Goal: Communication & Community: Answer question/provide support

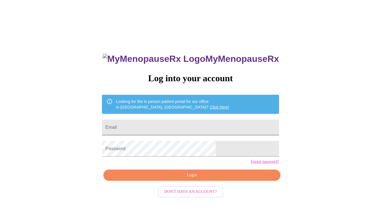
click at [152, 129] on input "Email" at bounding box center [190, 128] width 177 height 16
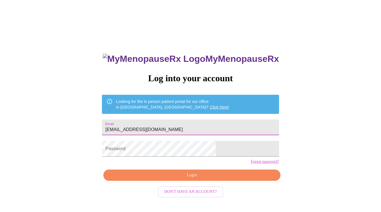
type input "jcwell24@gmail.com"
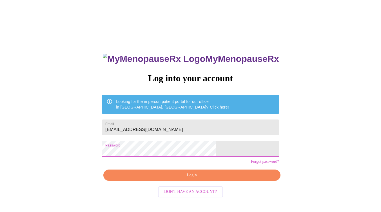
click at [193, 179] on span "Login" at bounding box center [192, 175] width 164 height 7
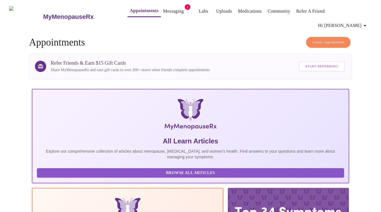
click at [163, 12] on link "Messaging" at bounding box center [173, 11] width 21 height 8
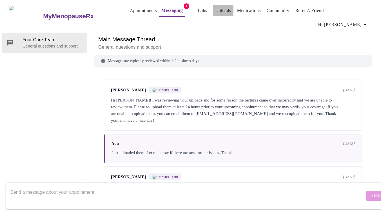
click at [216, 11] on link "Uploads" at bounding box center [223, 11] width 16 height 8
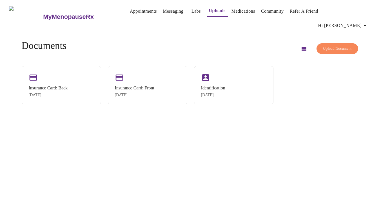
click at [330, 46] on span "Upload Document" at bounding box center [337, 49] width 28 height 6
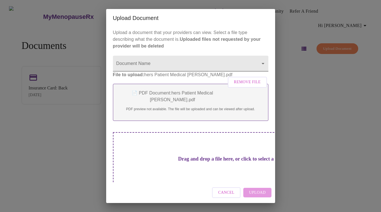
click at [260, 62] on body "MyMenopauseRx Appointments Messaging Labs Uploads Medications Community Refer a…" at bounding box center [190, 108] width 376 height 212
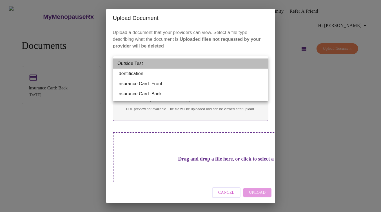
click at [143, 65] on li "Outside Test" at bounding box center [190, 64] width 155 height 10
type input "Outside Test"
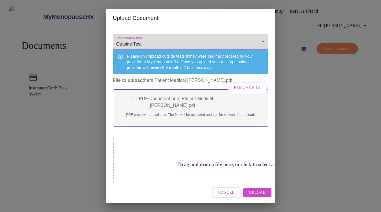
scroll to position [42, 0]
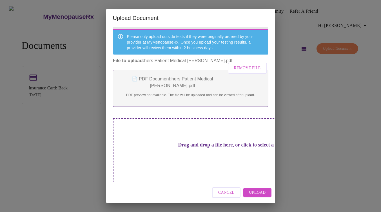
click at [263, 194] on span "Upload" at bounding box center [257, 192] width 17 height 7
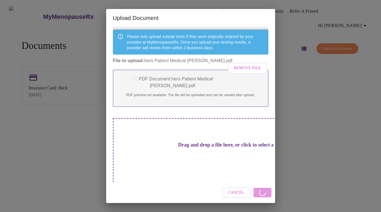
scroll to position [0, 0]
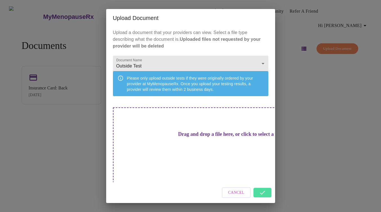
click at [307, 103] on div "Upload Document Upload a document that your providers can view. Select a file t…" at bounding box center [190, 106] width 381 height 212
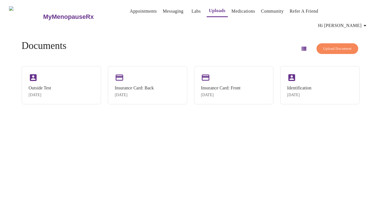
click at [163, 13] on link "Messaging" at bounding box center [173, 11] width 21 height 8
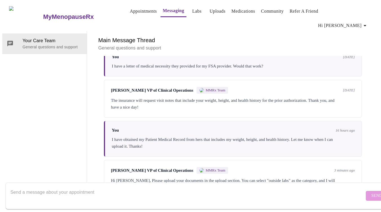
scroll to position [260, 0]
click at [102, 187] on textarea "Send a message about your appointment" at bounding box center [187, 196] width 354 height 18
type textarea "Just uploaded it. Thank you!"
click at [371, 192] on span "Send" at bounding box center [376, 195] width 11 height 7
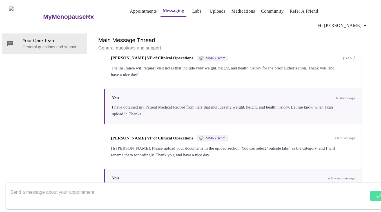
scroll to position [294, 0]
